Goal: Task Accomplishment & Management: Use online tool/utility

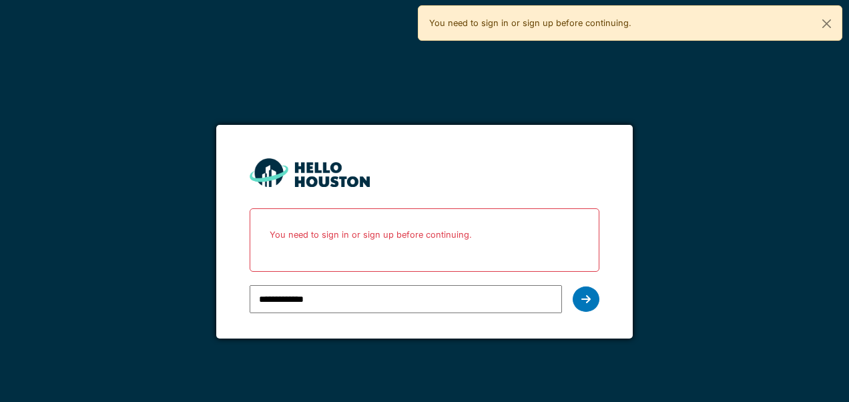
type input "**********"
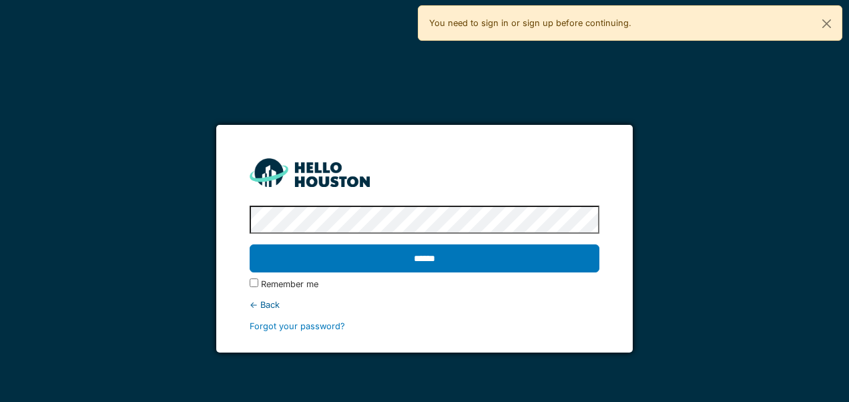
click at [249, 244] on input "******" at bounding box center [423, 258] width 349 height 28
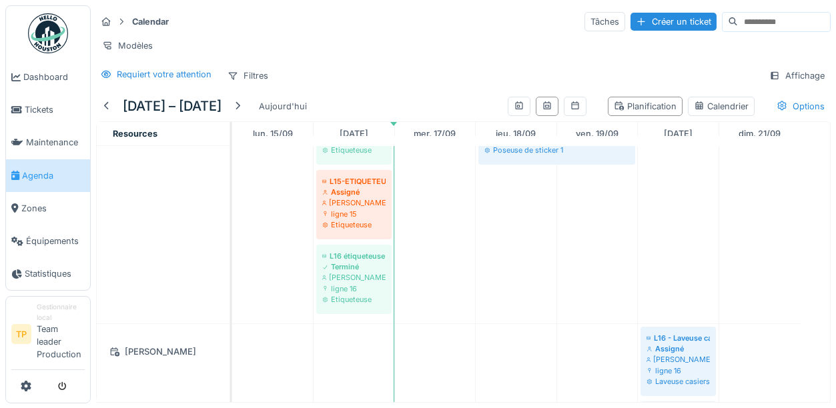
scroll to position [743, 0]
